Goal: Task Accomplishment & Management: Complete application form

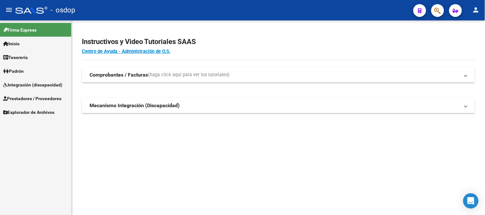
click at [49, 99] on span "Prestadores / Proveedores" at bounding box center [32, 98] width 58 height 7
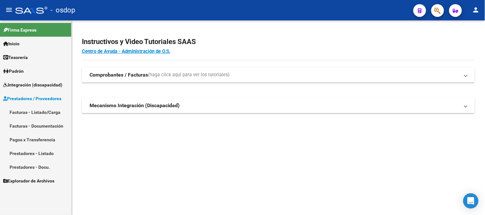
click at [47, 113] on link "Facturas - Listado/Carga" at bounding box center [35, 112] width 71 height 14
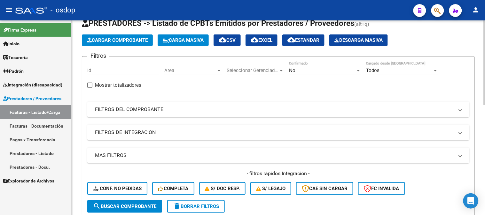
scroll to position [106, 0]
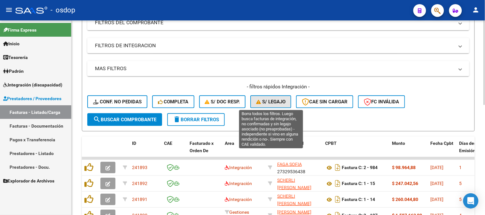
click at [273, 101] on span "S/ legajo" at bounding box center [270, 102] width 29 height 6
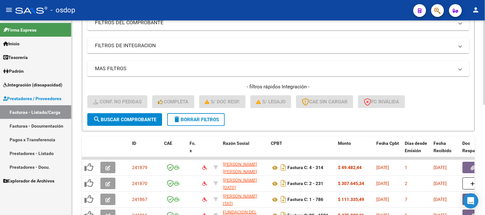
scroll to position [71, 0]
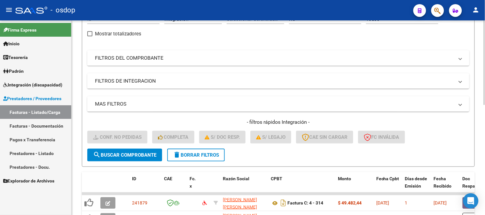
click at [172, 63] on mat-expansion-panel-header "FILTROS DEL COMPROBANTE" at bounding box center [278, 58] width 382 height 15
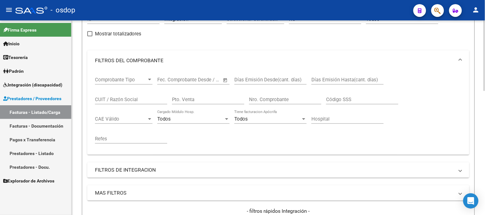
click at [114, 101] on input "CUIT / Razón Social" at bounding box center [131, 100] width 72 height 6
paste input "30717543390"
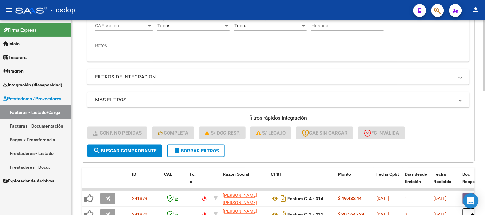
scroll to position [177, 0]
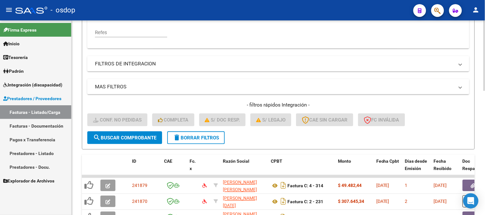
type input "30717543390"
click at [148, 138] on span "search Buscar Comprobante" at bounding box center [124, 138] width 63 height 6
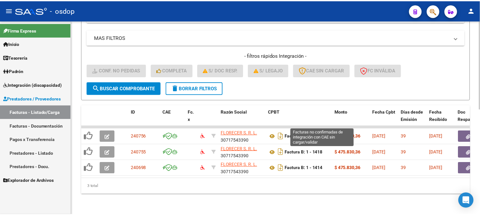
scroll to position [231, 0]
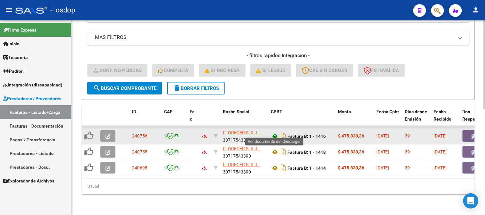
click at [274, 133] on icon at bounding box center [275, 137] width 8 height 8
click at [110, 132] on button "button" at bounding box center [107, 137] width 15 height 12
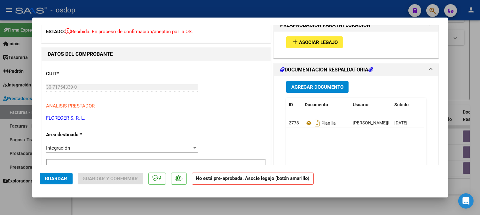
scroll to position [0, 0]
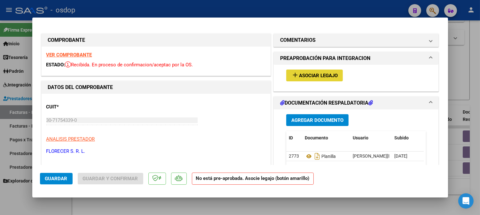
click at [314, 75] on span "Asociar Legajo" at bounding box center [318, 76] width 39 height 6
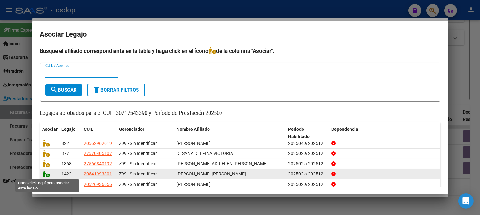
click at [44, 175] on icon at bounding box center [47, 174] width 8 height 7
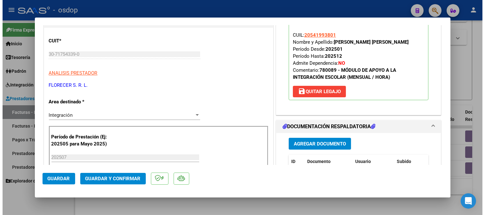
scroll to position [142, 0]
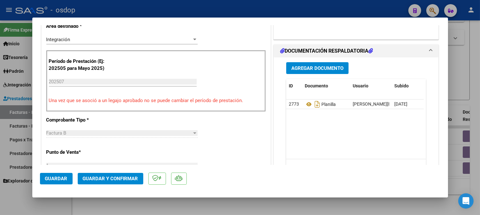
click at [59, 180] on span "Guardar" at bounding box center [56, 179] width 22 height 6
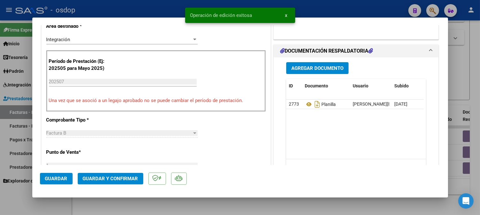
click at [209, 213] on div at bounding box center [240, 107] width 480 height 215
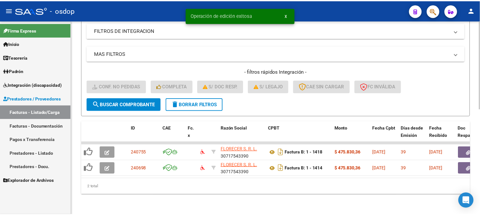
scroll to position [216, 0]
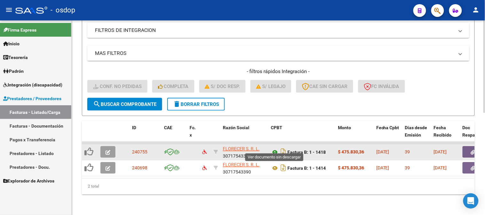
click at [274, 149] on icon at bounding box center [275, 153] width 8 height 8
click at [106, 151] on icon "button" at bounding box center [107, 153] width 5 height 5
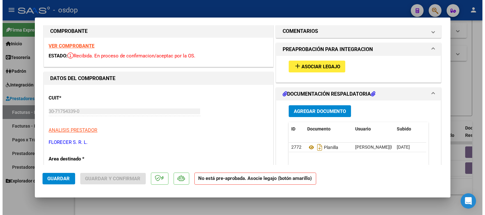
scroll to position [0, 0]
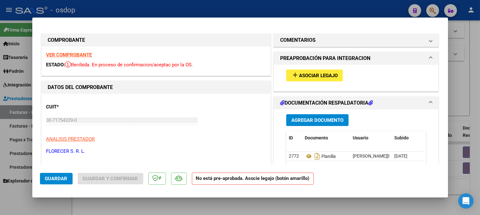
click at [318, 77] on span "Asociar Legajo" at bounding box center [318, 76] width 39 height 6
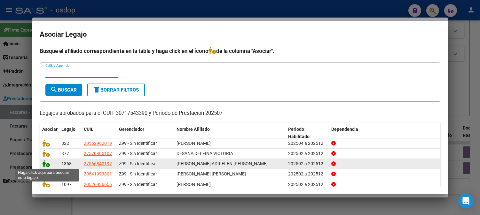
click at [47, 165] on icon at bounding box center [47, 163] width 8 height 7
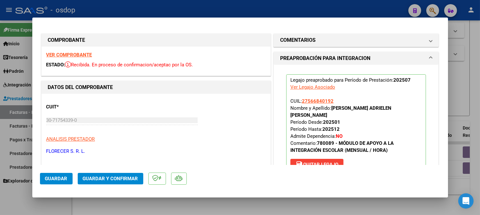
click at [50, 180] on span "Guardar" at bounding box center [56, 179] width 22 height 6
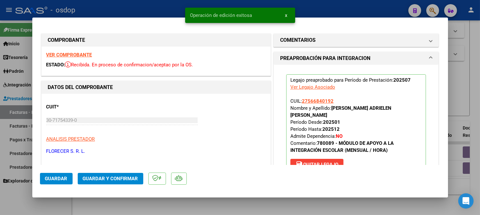
click at [313, 205] on div at bounding box center [240, 107] width 480 height 215
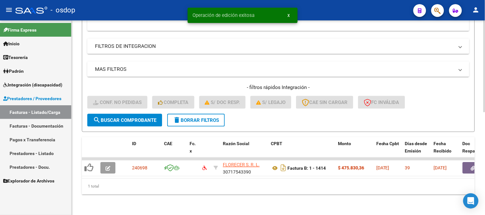
scroll to position [200, 0]
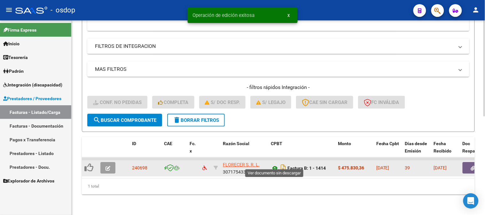
click at [275, 165] on icon at bounding box center [275, 169] width 8 height 8
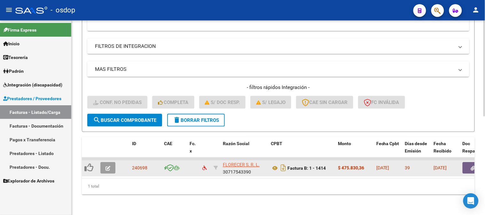
click at [105, 167] on icon "button" at bounding box center [107, 169] width 5 height 5
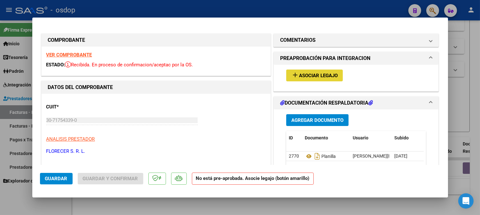
click at [321, 71] on button "add Asociar Legajo" at bounding box center [314, 76] width 57 height 12
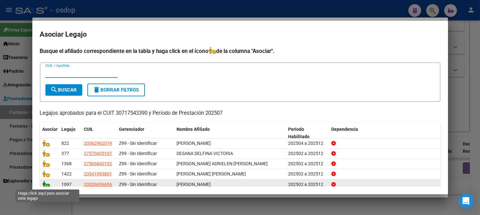
click at [46, 185] on icon at bounding box center [47, 184] width 8 height 7
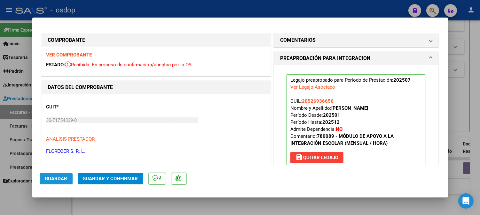
click at [58, 179] on span "Guardar" at bounding box center [56, 179] width 22 height 6
drag, startPoint x: 332, startPoint y: 210, endPoint x: 318, endPoint y: 204, distance: 15.3
click at [332, 209] on div at bounding box center [240, 107] width 480 height 215
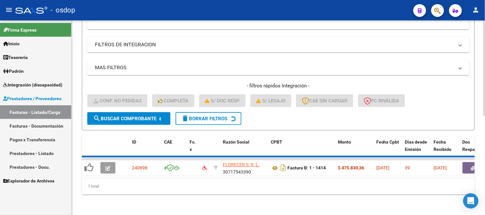
scroll to position [190, 0]
